Goal: Navigation & Orientation: Find specific page/section

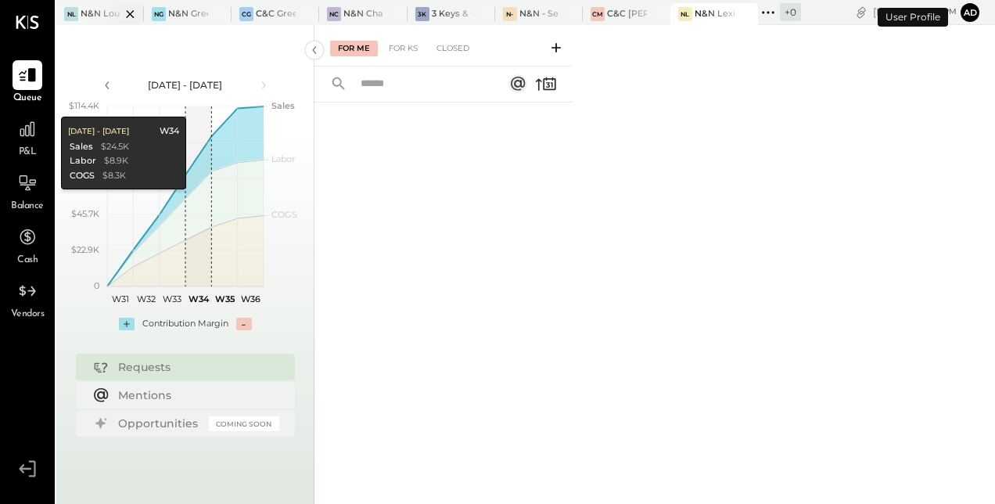
click at [89, 6] on div at bounding box center [116, 13] width 55 height 21
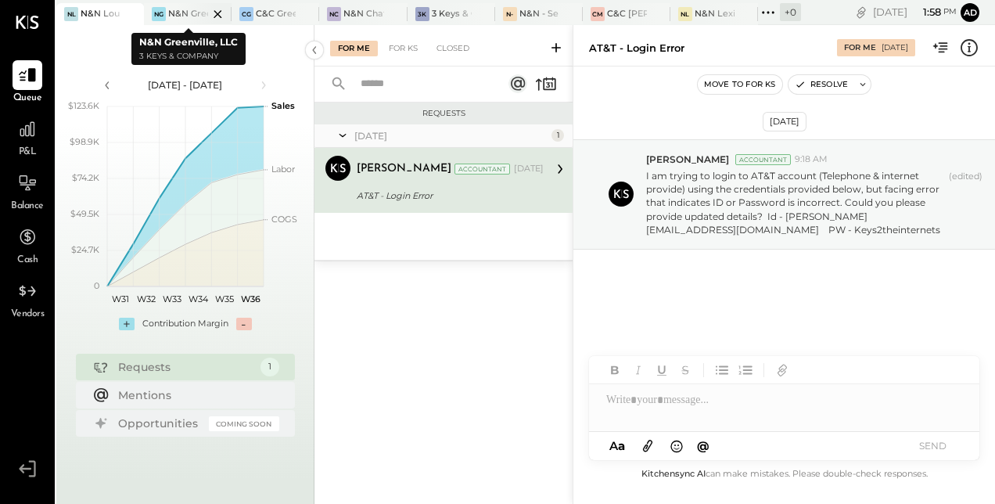
click at [200, 18] on div at bounding box center [204, 13] width 55 height 21
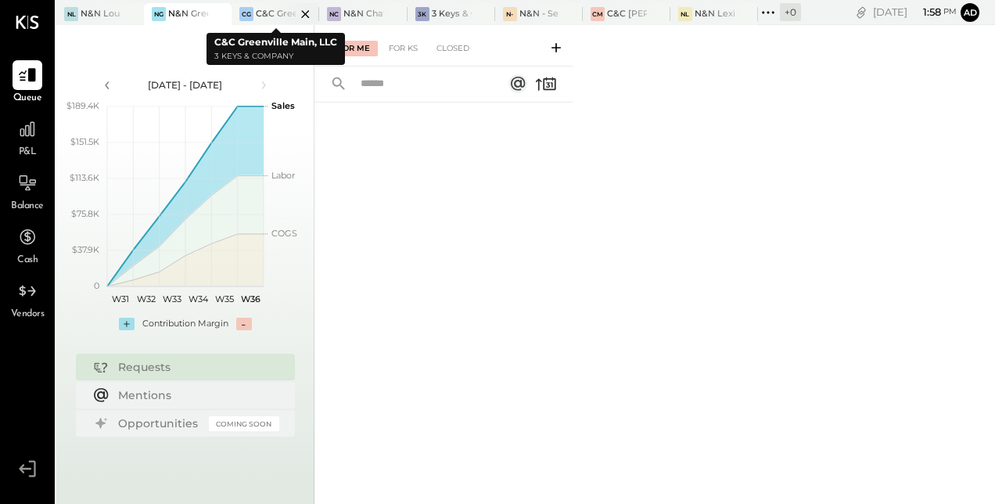
click at [285, 20] on div at bounding box center [291, 13] width 55 height 21
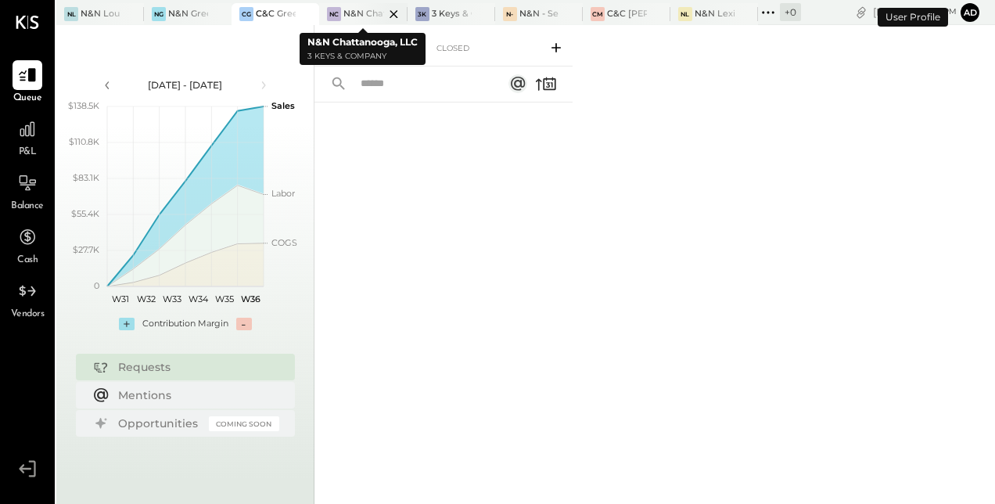
click at [365, 19] on div at bounding box center [380, 13] width 55 height 21
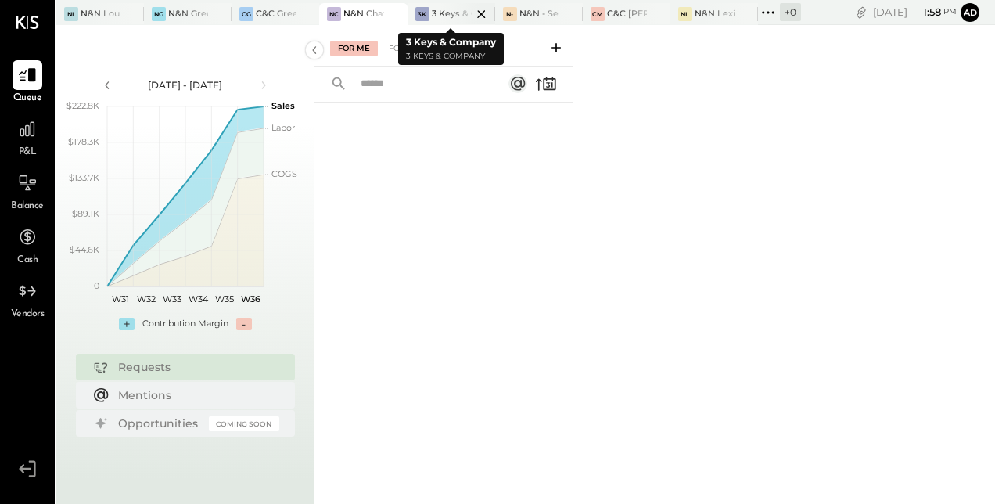
click at [440, 9] on div at bounding box center [467, 13] width 55 height 21
